Goal: Task Accomplishment & Management: Manage account settings

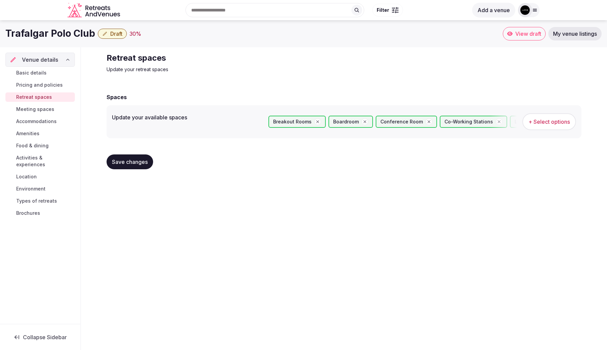
click at [38, 71] on span "Basic details" at bounding box center [31, 73] width 30 height 7
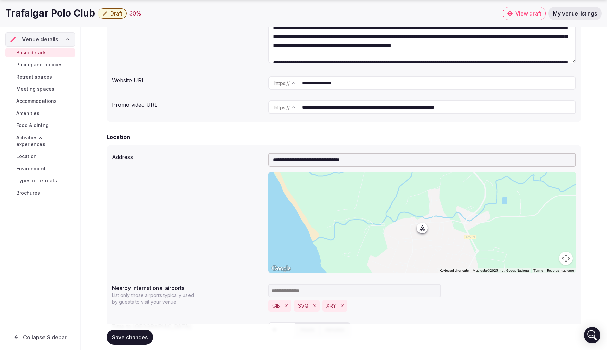
scroll to position [253, 0]
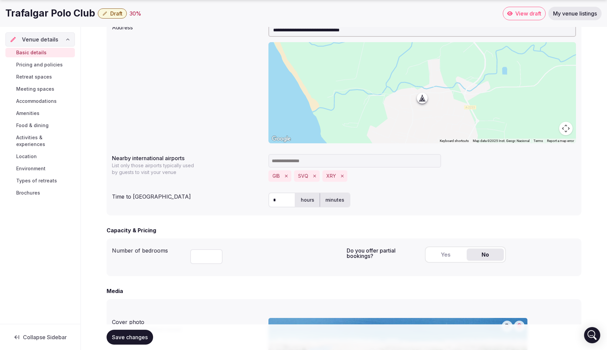
drag, startPoint x: 419, startPoint y: 100, endPoint x: 400, endPoint y: 97, distance: 18.8
click at [400, 97] on div at bounding box center [423, 92] width 308 height 101
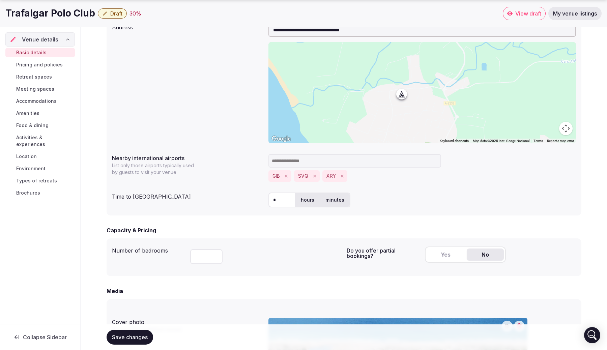
click at [373, 87] on div at bounding box center [423, 92] width 308 height 101
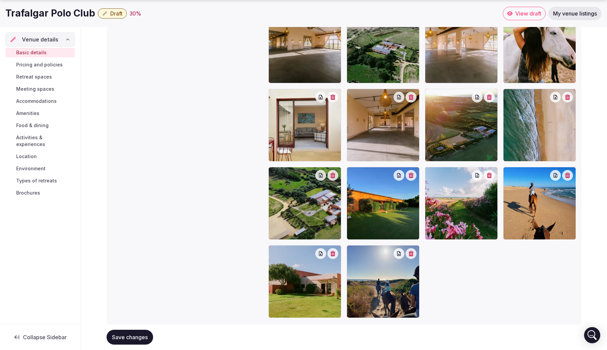
scroll to position [789, 0]
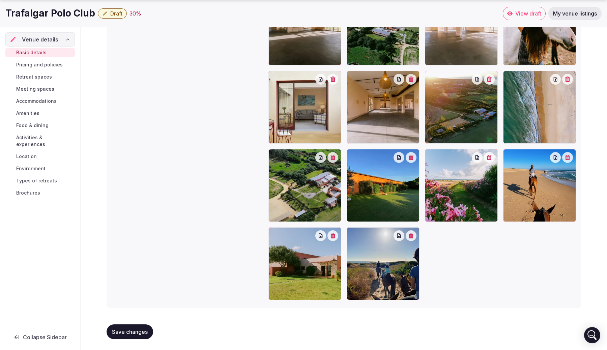
click at [42, 63] on span "Pricing and policies" at bounding box center [39, 64] width 47 height 7
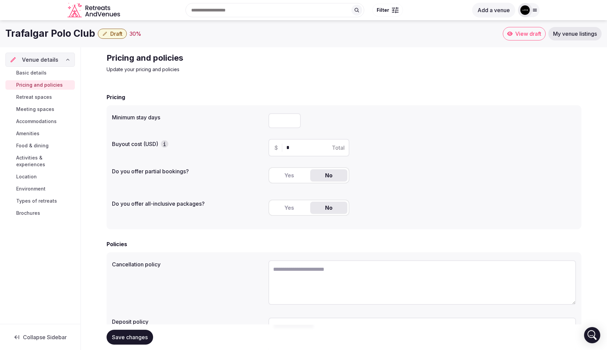
click at [280, 125] on input "number" at bounding box center [285, 120] width 32 height 15
type input "*"
click at [232, 143] on label "Buyout cost (USD)" at bounding box center [187, 143] width 151 height 7
click at [166, 142] on icon "button" at bounding box center [164, 144] width 7 height 7
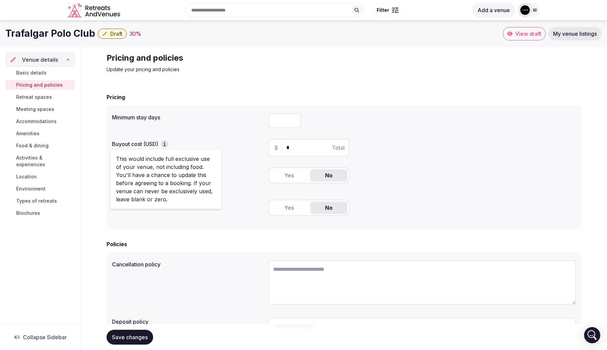
click at [301, 146] on input "*" at bounding box center [315, 148] width 57 height 8
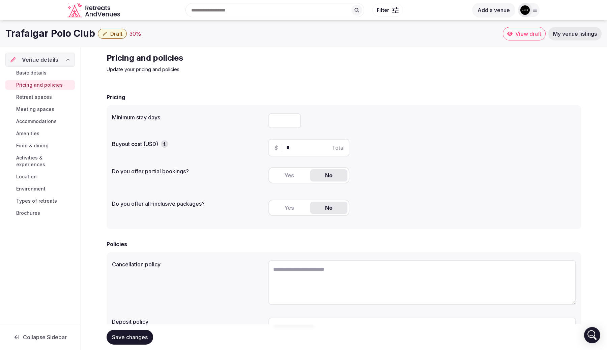
click at [301, 146] on input "*" at bounding box center [315, 148] width 57 height 8
type input "******"
click at [251, 189] on div "Do you offer partial bookings? Yes No" at bounding box center [344, 178] width 464 height 27
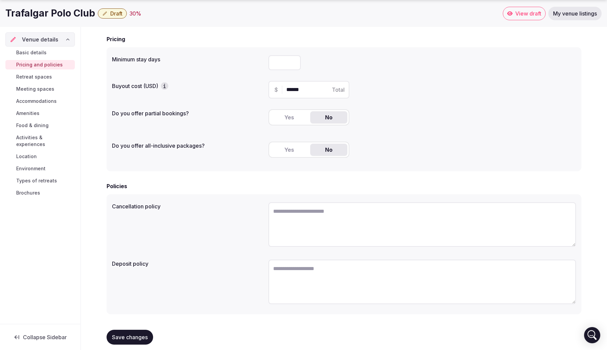
scroll to position [64, 0]
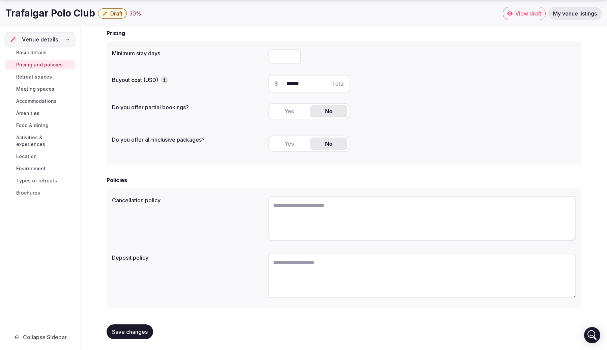
click at [135, 328] on button "Save changes" at bounding box center [130, 332] width 47 height 15
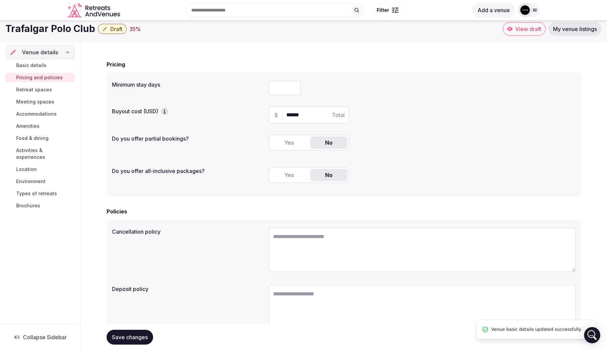
scroll to position [0, 0]
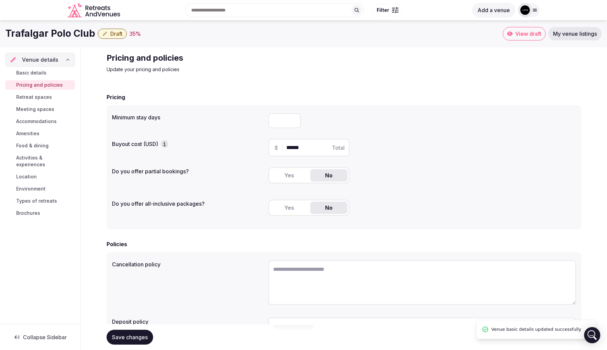
click at [49, 98] on span "Retreat spaces" at bounding box center [34, 97] width 36 height 7
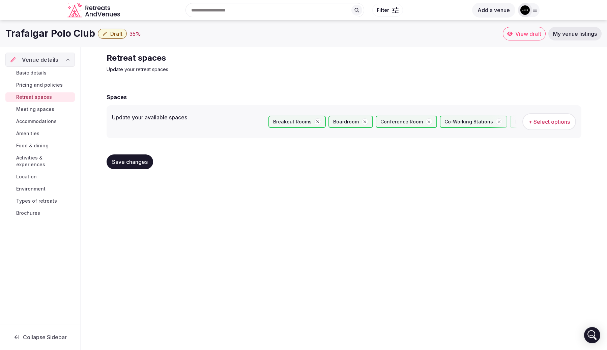
click at [27, 105] on link "Meeting spaces" at bounding box center [40, 109] width 70 height 9
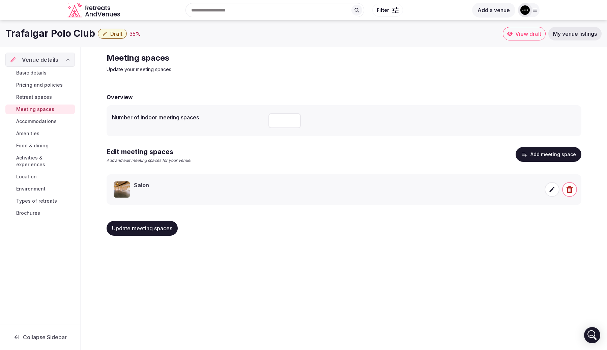
click at [270, 115] on input "number" at bounding box center [285, 120] width 32 height 15
type input "*"
click at [133, 227] on span "Update meeting spaces" at bounding box center [142, 228] width 60 height 7
click at [27, 118] on span "Accommodations" at bounding box center [36, 121] width 40 height 7
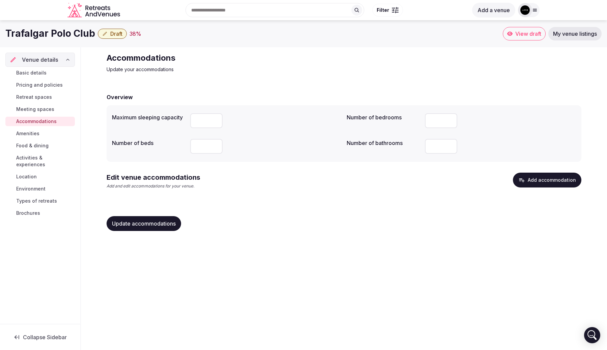
click at [200, 118] on input "number" at bounding box center [206, 120] width 32 height 15
type input "**"
click at [195, 149] on input "number" at bounding box center [206, 146] width 32 height 15
type input "**"
click at [144, 213] on div "Update accommodations" at bounding box center [344, 224] width 475 height 26
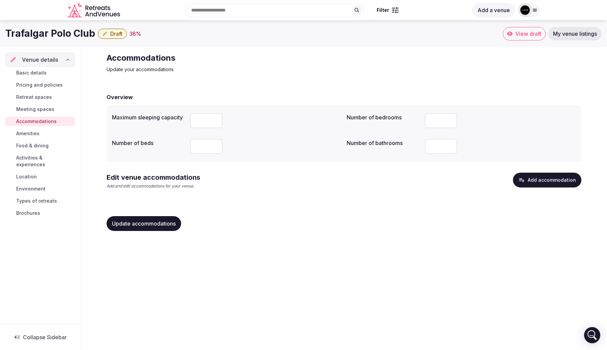
click at [142, 219] on button "Update accommodations" at bounding box center [144, 223] width 75 height 15
click at [27, 133] on span "Amenities" at bounding box center [27, 133] width 23 height 7
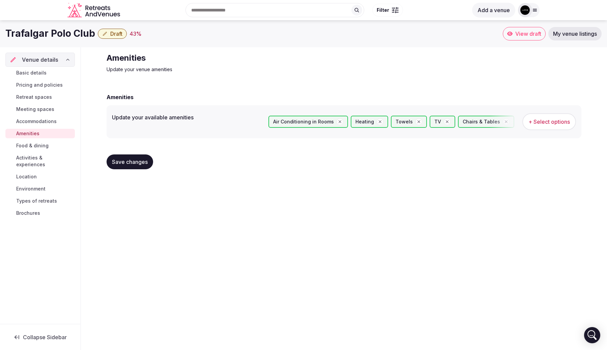
click at [37, 148] on span "Food & dining" at bounding box center [32, 145] width 32 height 7
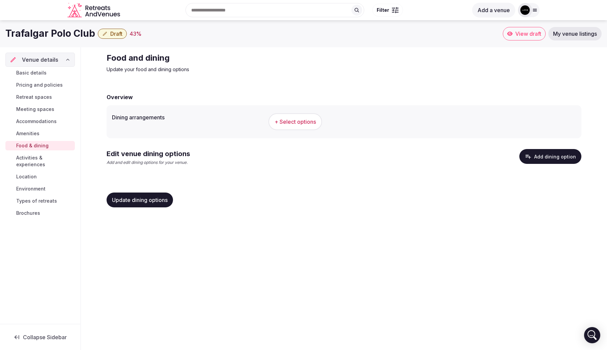
click at [37, 159] on span "Activities & experiences" at bounding box center [44, 161] width 56 height 13
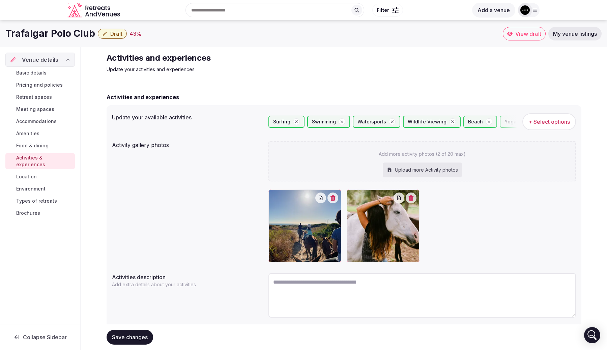
click at [36, 173] on span "Location" at bounding box center [26, 176] width 21 height 7
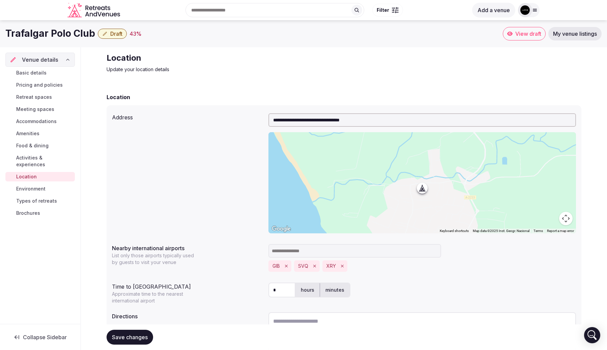
click at [35, 162] on link "Activities & experiences" at bounding box center [40, 161] width 70 height 16
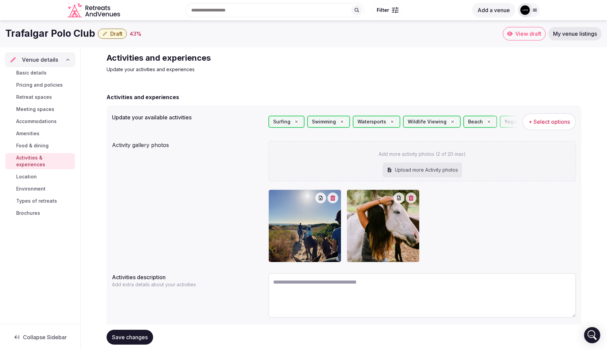
click at [320, 290] on textarea at bounding box center [423, 295] width 308 height 45
type textarea "**********"
click at [145, 329] on div "Save changes" at bounding box center [344, 338] width 475 height 26
click at [139, 332] on button "Save changes" at bounding box center [130, 337] width 47 height 15
click at [30, 173] on span "Location" at bounding box center [26, 176] width 21 height 7
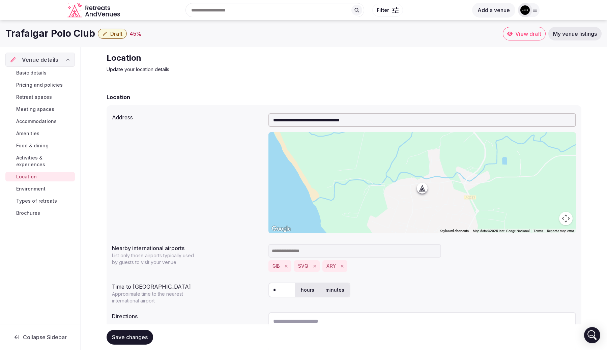
click at [50, 184] on link "Environment" at bounding box center [40, 188] width 70 height 9
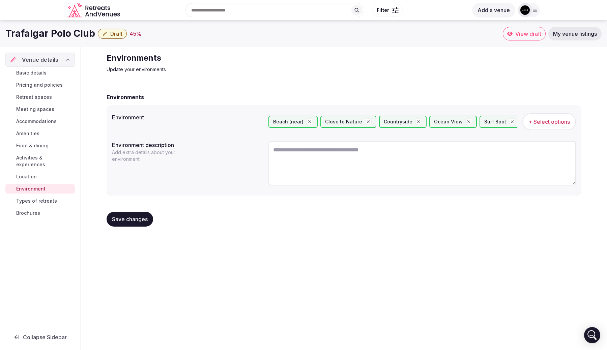
click at [45, 198] on span "Types of retreats" at bounding box center [36, 201] width 41 height 7
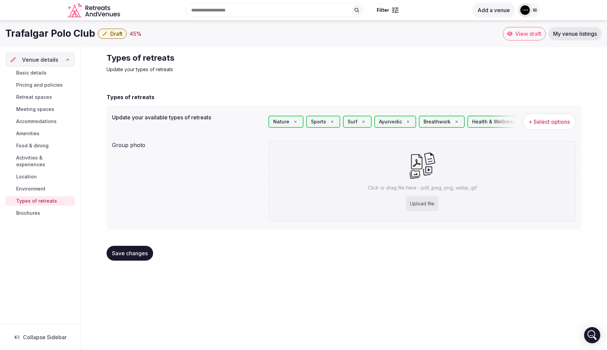
click at [40, 200] on div "Basic details Pricing and policies Retreat spaces Meeting spaces Accommodations…" at bounding box center [40, 143] width 70 height 153
click at [38, 210] on span "Brochures" at bounding box center [28, 213] width 24 height 7
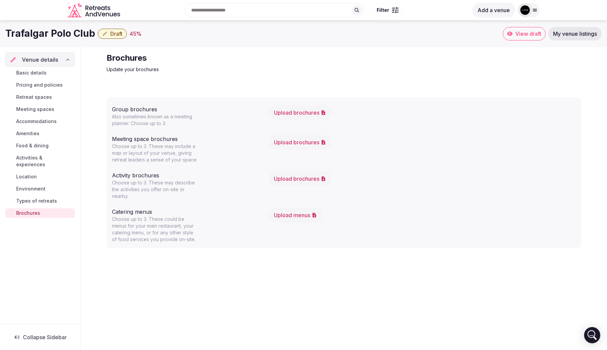
click at [521, 32] on span "View draft" at bounding box center [529, 33] width 26 height 7
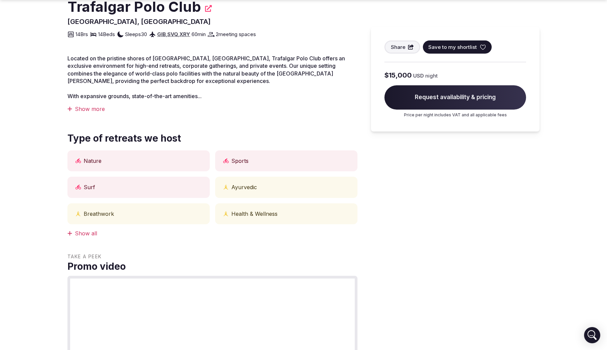
scroll to position [248, 0]
